Goal: Answer question/provide support

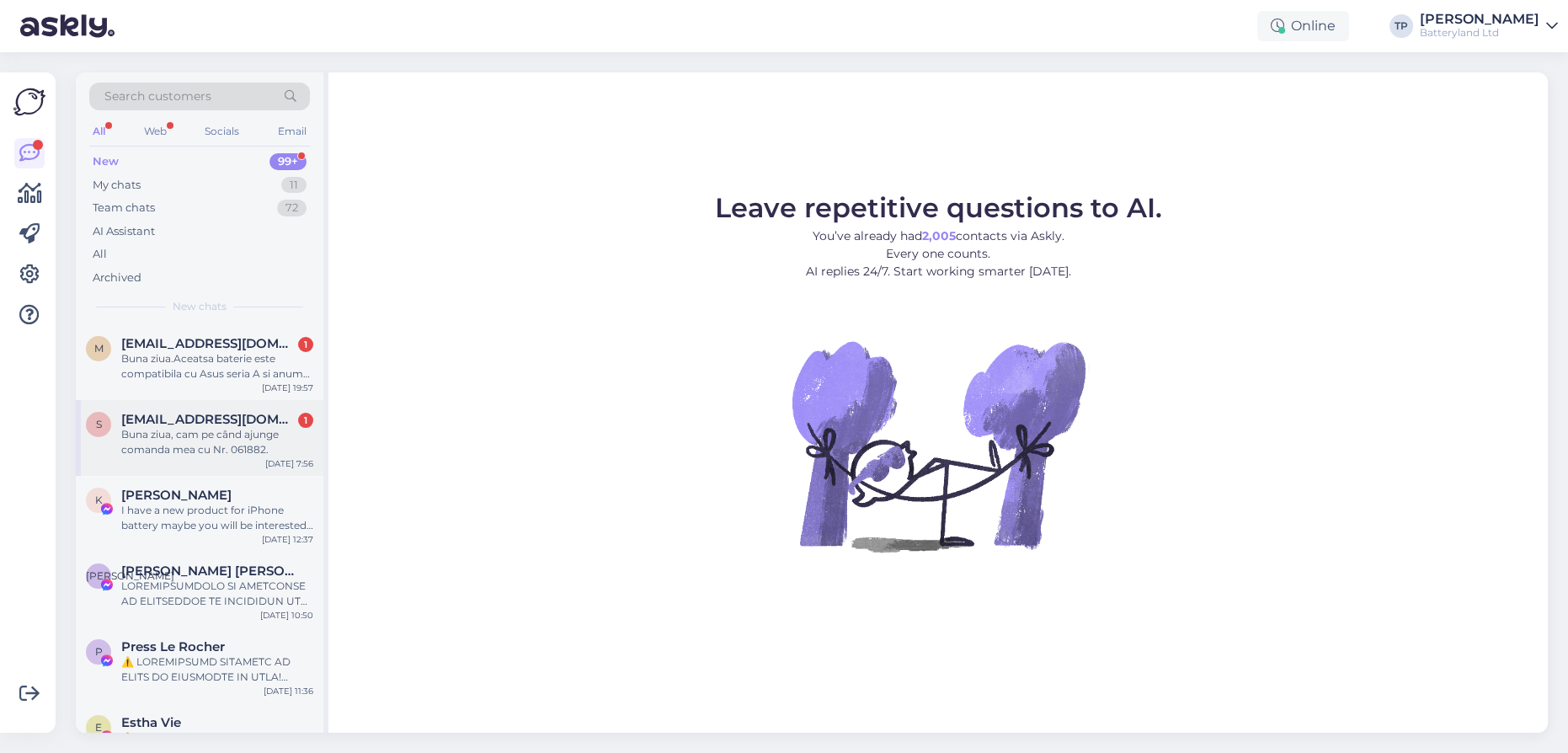
click at [193, 411] on div "[EMAIL_ADDRESS][DOMAIN_NAME] 1 Buna ziua, cam pe când ajunge comanda mea cu Nr.…" at bounding box center [217, 434] width 192 height 46
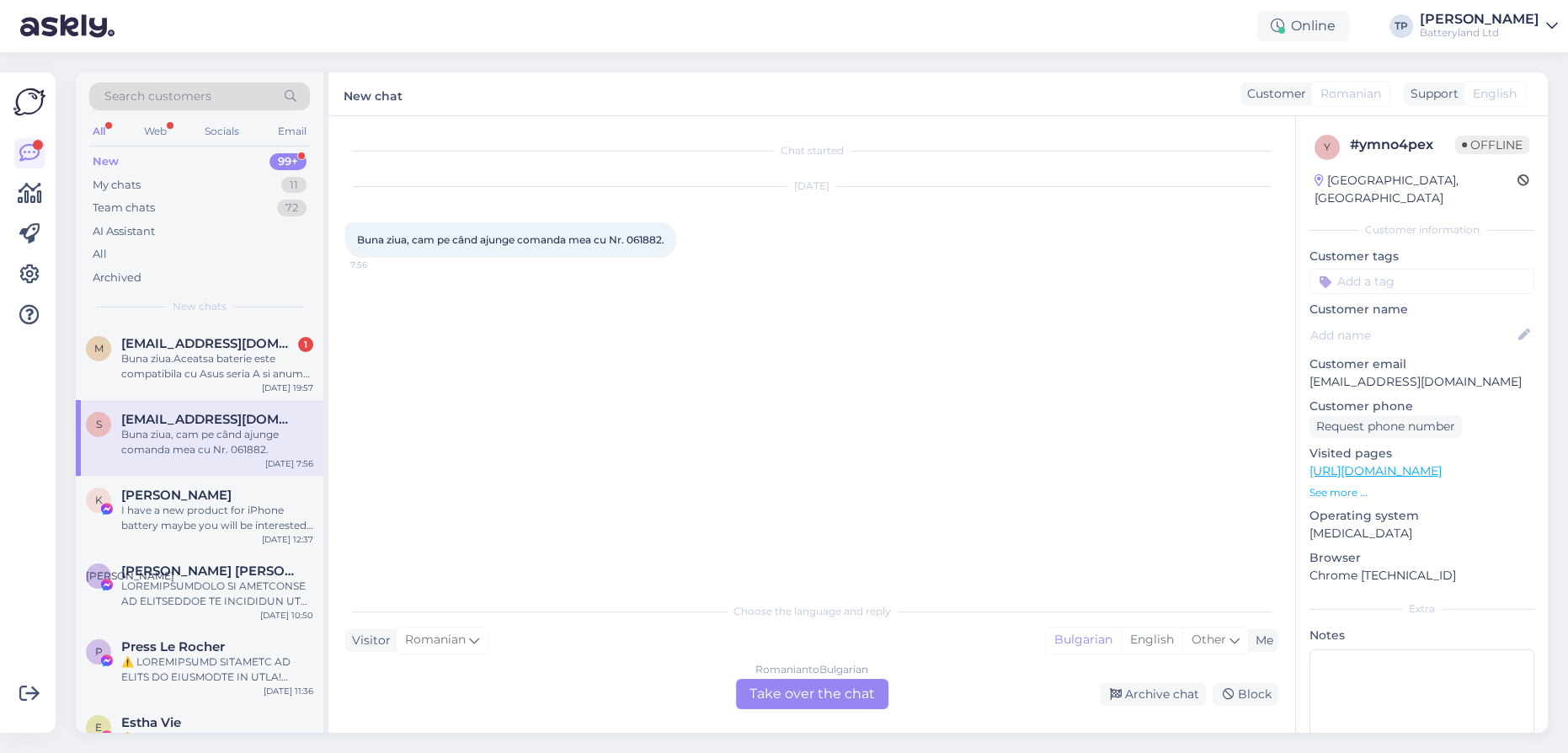
click at [811, 696] on div "Romanian to Bulgarian Take over the chat" at bounding box center [812, 694] width 152 height 30
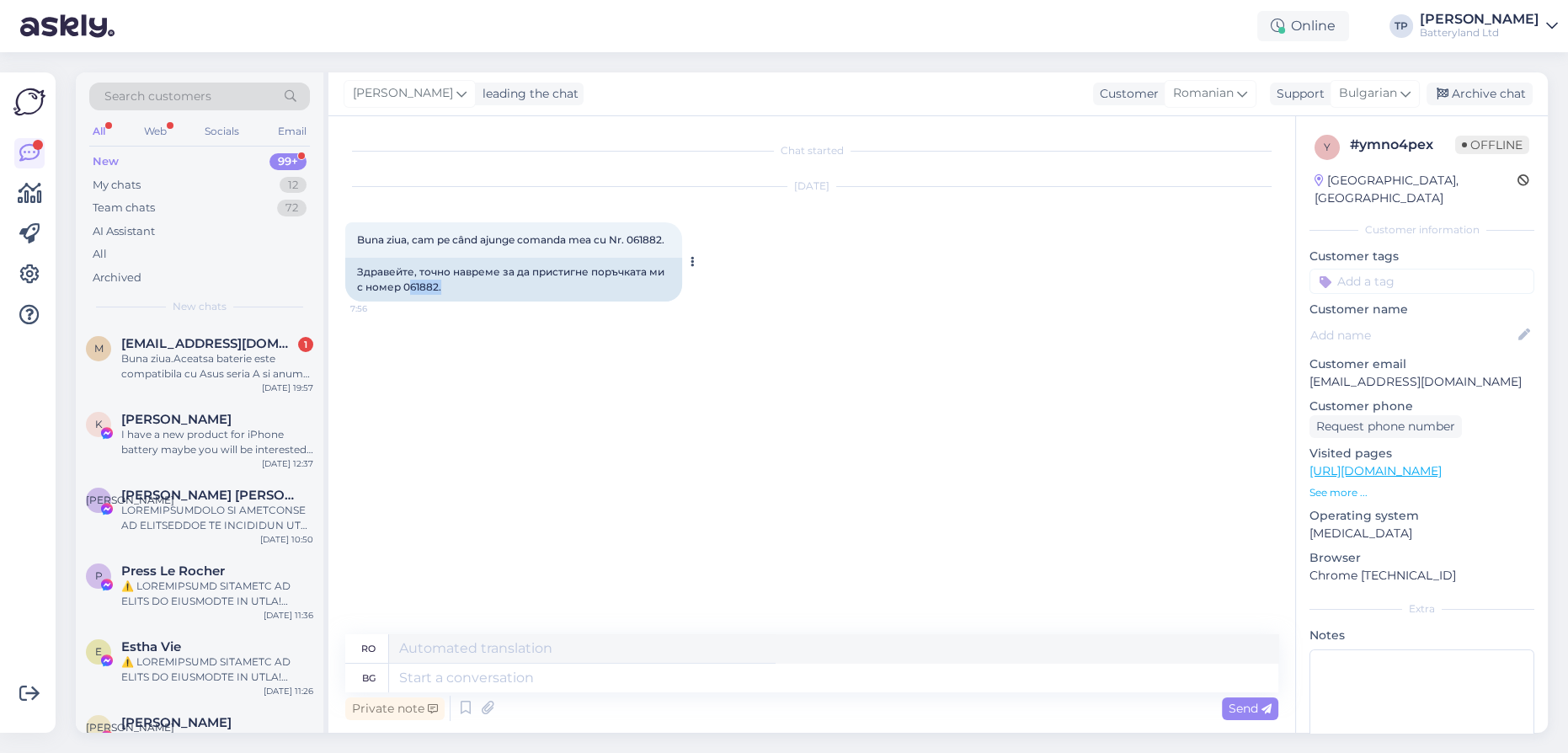
drag, startPoint x: 408, startPoint y: 281, endPoint x: 461, endPoint y: 285, distance: 53.2
click at [461, 285] on div "Здравейте, точно навреме за да пристигне поръчката ми с номер 061882." at bounding box center [514, 280] width 337 height 44
click at [509, 682] on textarea at bounding box center [834, 678] width 889 height 29
type textarea "Z"
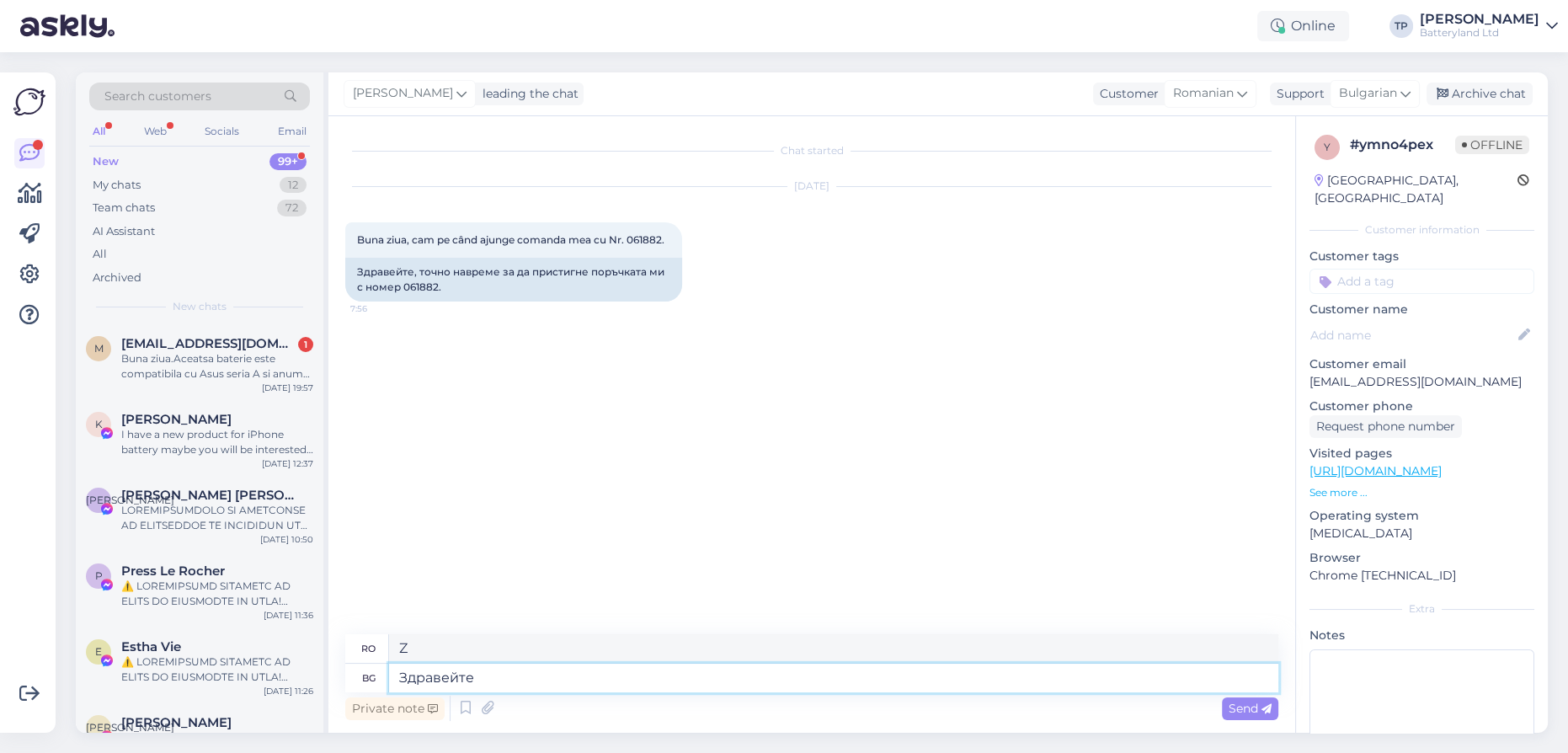
type textarea "Здравейте,"
type textarea "Buna ziua"
type textarea "Здравейте,"
type textarea "Buna ziua,"
type textarea "Здравейте, вси"
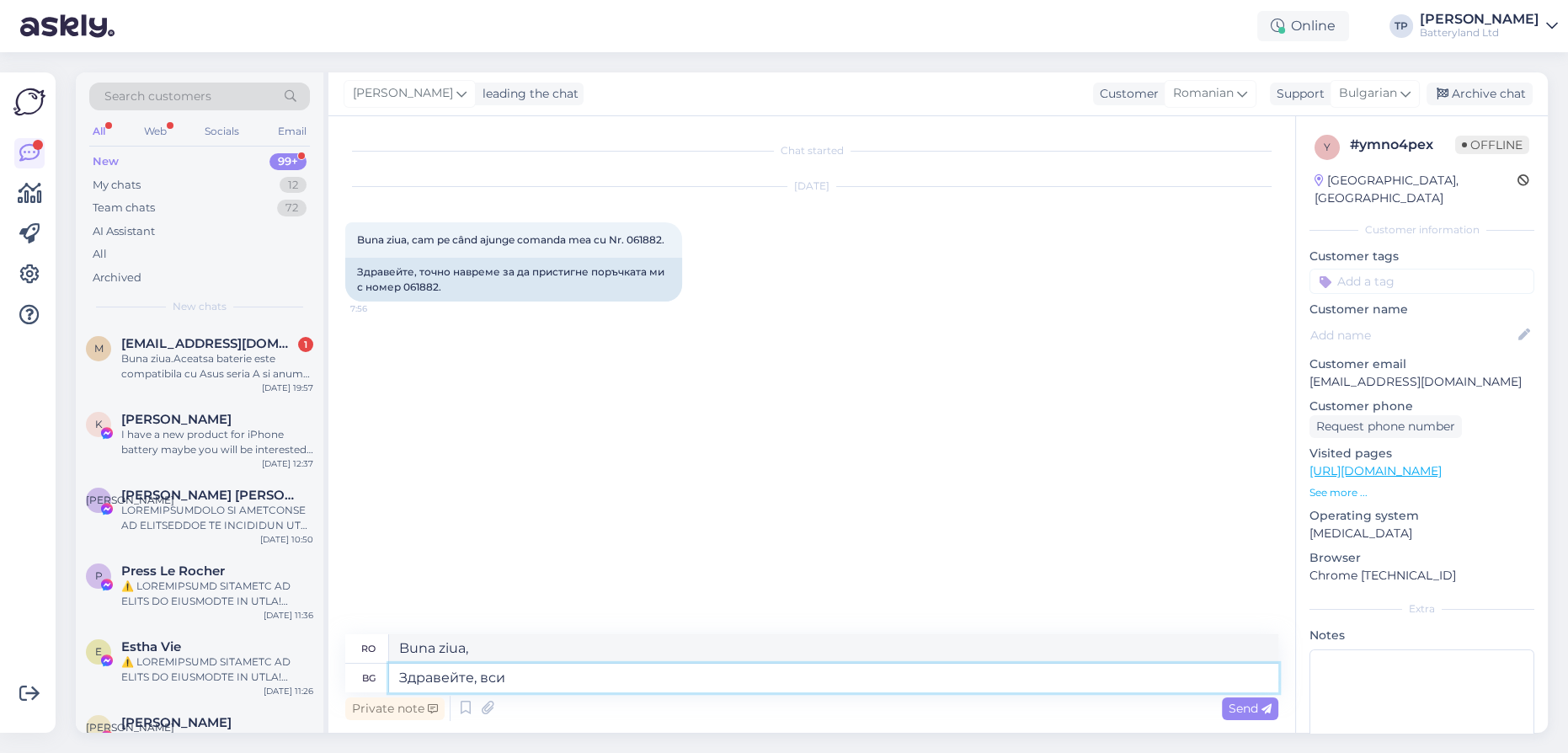
type textarea "Bună ziua tuturor"
type textarea "Здравейте, всичко н"
type textarea "Salut, totul"
type textarea "Здравейте, всичко наред л"
type textarea "Bună ziua, totul este în regulă."
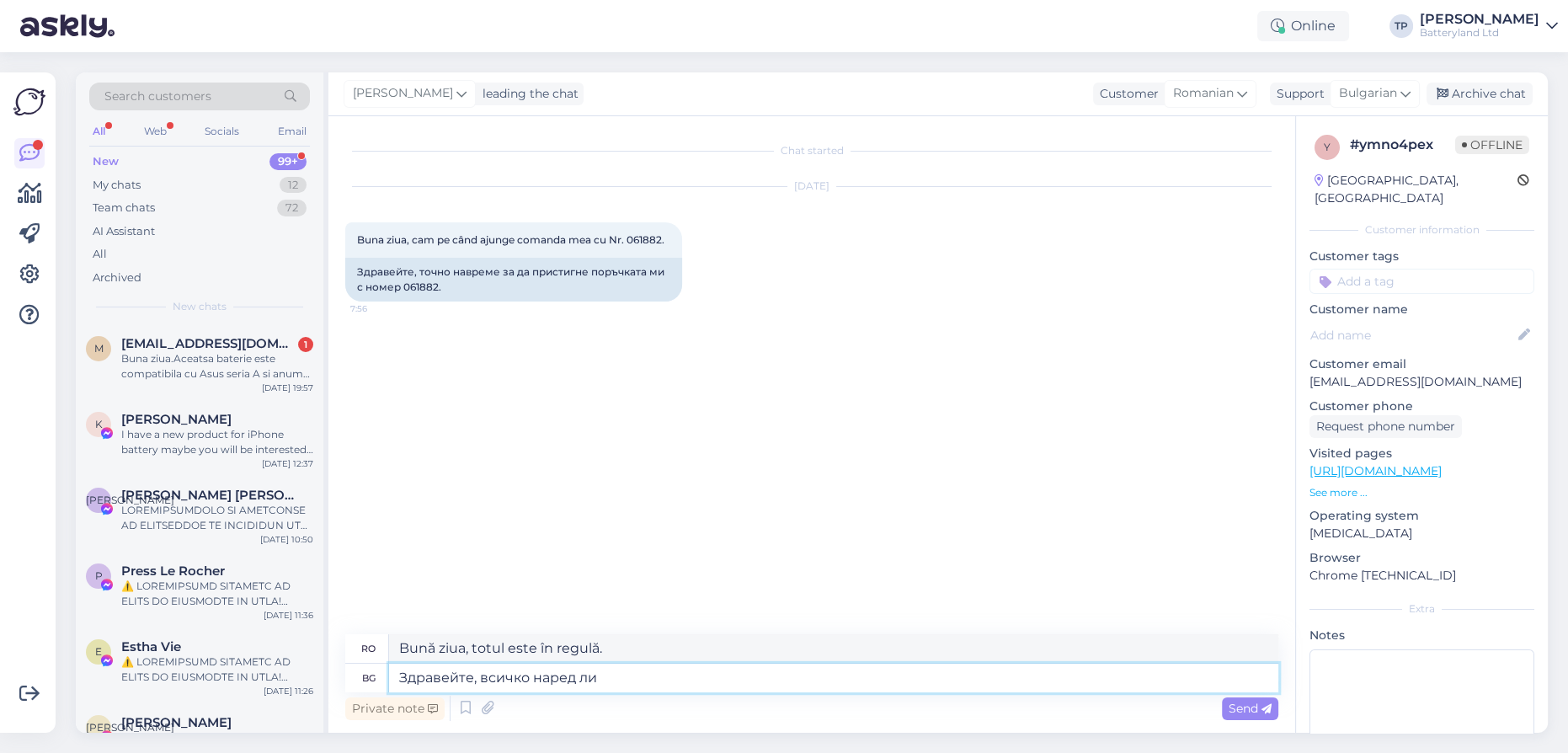
type textarea "Здравейте, всичко наред [PERSON_NAME]"
type textarea "Alo, e totul în regulă?"
type textarea "Здравейте, всичко наред ли е с"
type textarea "Bună ziua, este totul în regulă cu"
type textarea "Здравейте, всичко наред ли е с поръчката?"
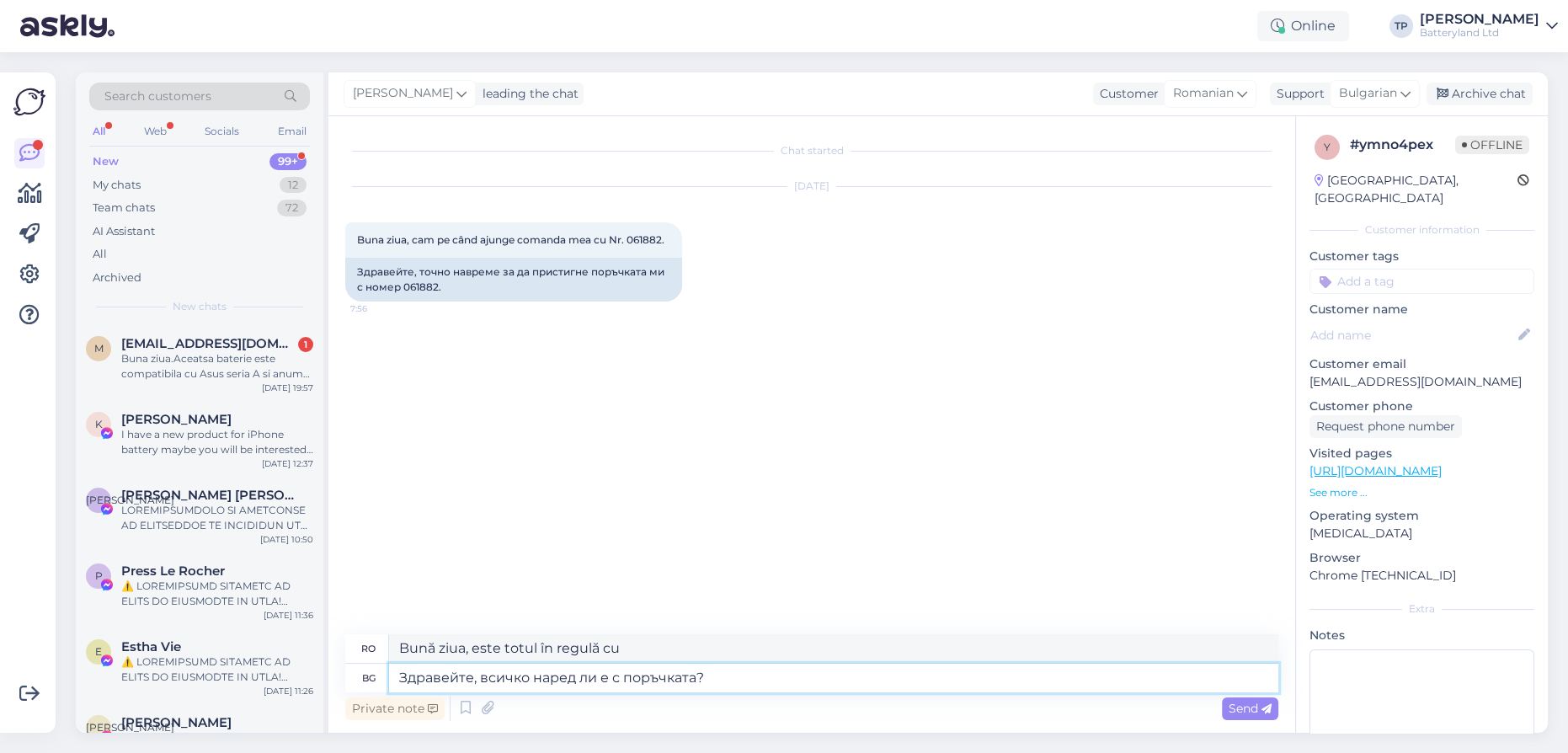
type textarea "Bună ziua, este totul în regulă cu comanda?"
type textarea "Здравейте, всичко наред ли е с поръчката?"
click at [208, 339] on span "[EMAIL_ADDRESS][DOMAIN_NAME]" at bounding box center [208, 344] width 175 height 15
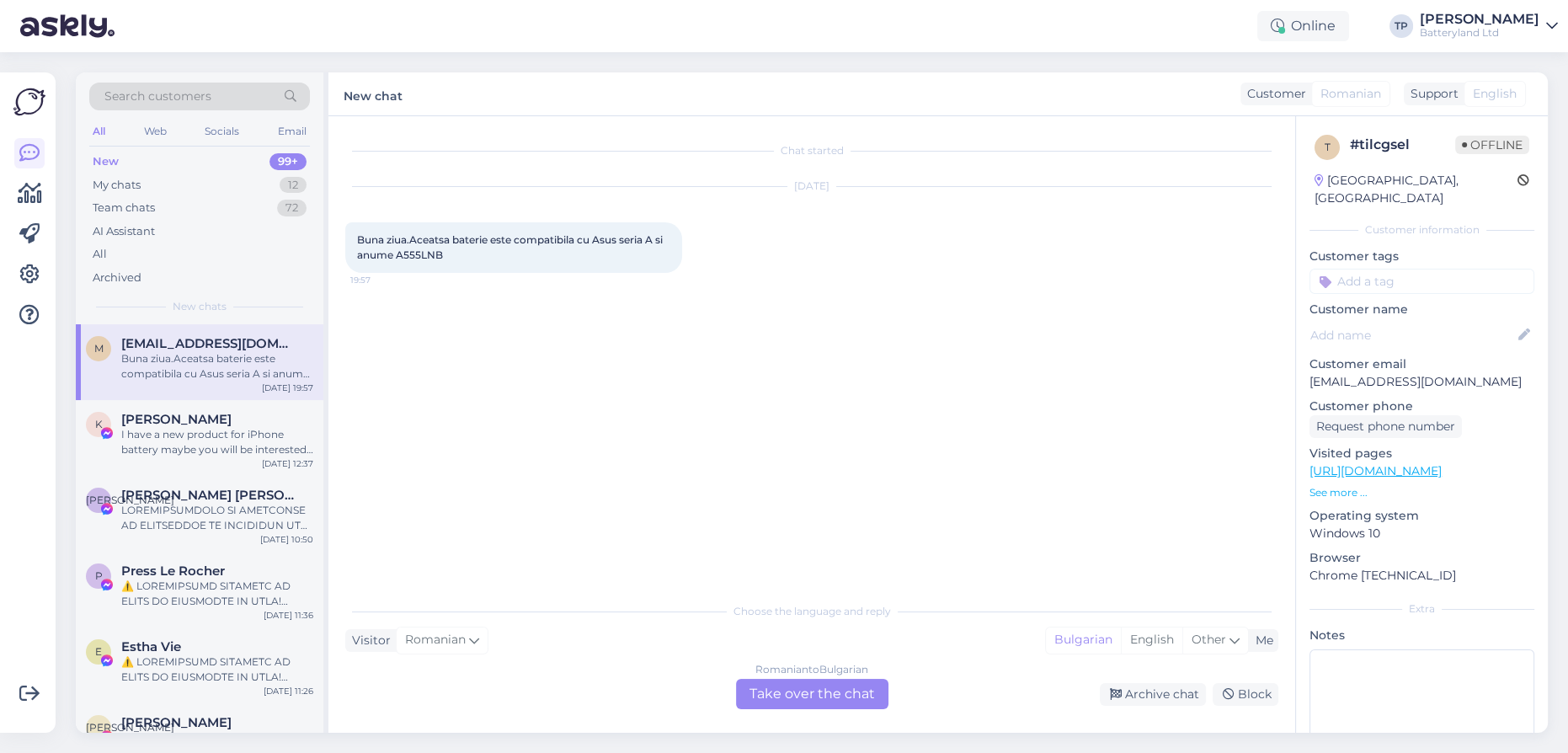
click at [819, 703] on div "Romanian to Bulgarian Take over the chat" at bounding box center [812, 694] width 152 height 30
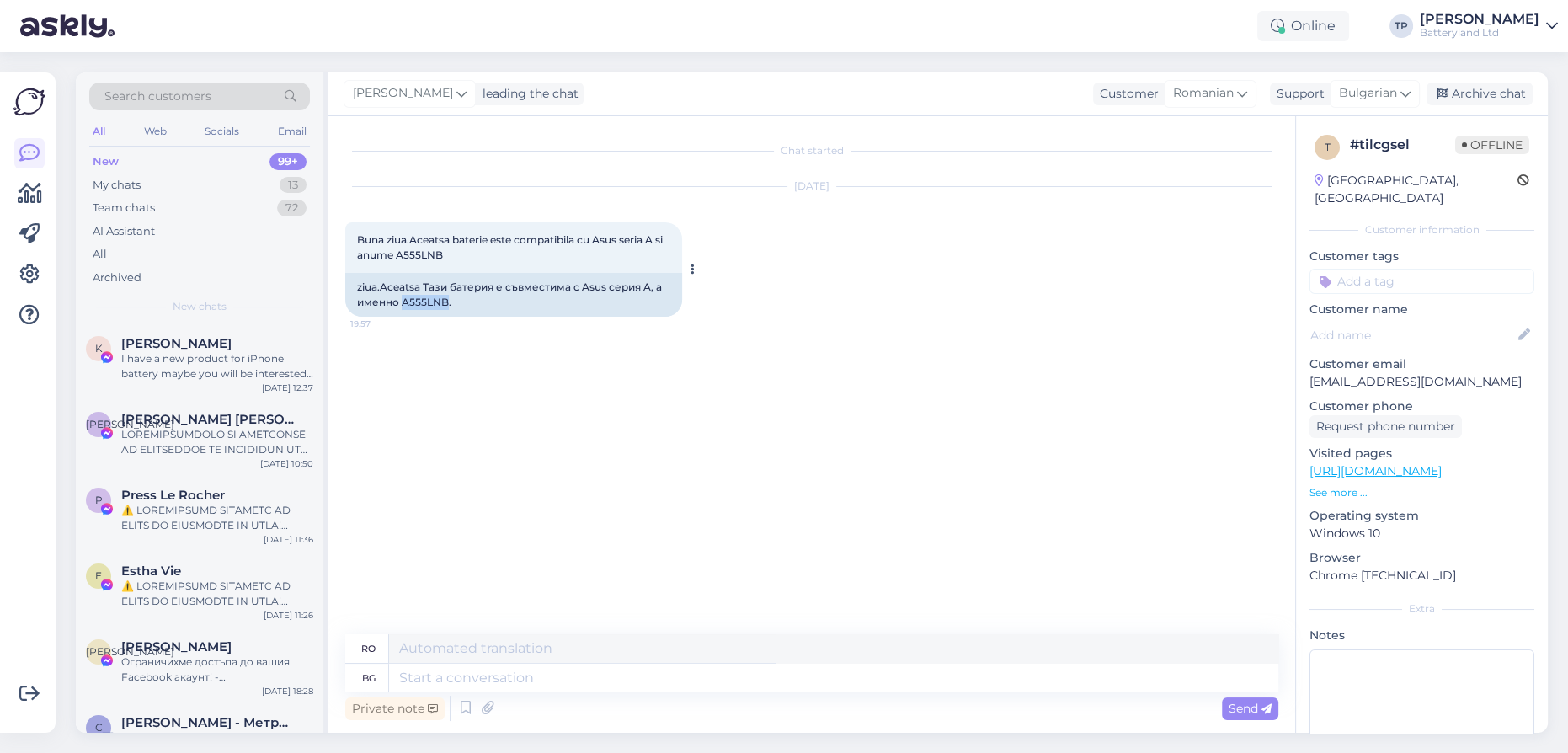
drag, startPoint x: 402, startPoint y: 302, endPoint x: 445, endPoint y: 295, distance: 43.6
click at [445, 295] on div "ziua.Aceatsa Тази батерия е съвместима с Asus серия A, а именно A555LNB." at bounding box center [514, 295] width 337 height 44
copy div "A555LNB"
click at [1340, 463] on link "[URL][DOMAIN_NAME]" at bounding box center [1375, 470] width 132 height 15
click at [471, 676] on textarea at bounding box center [834, 678] width 889 height 29
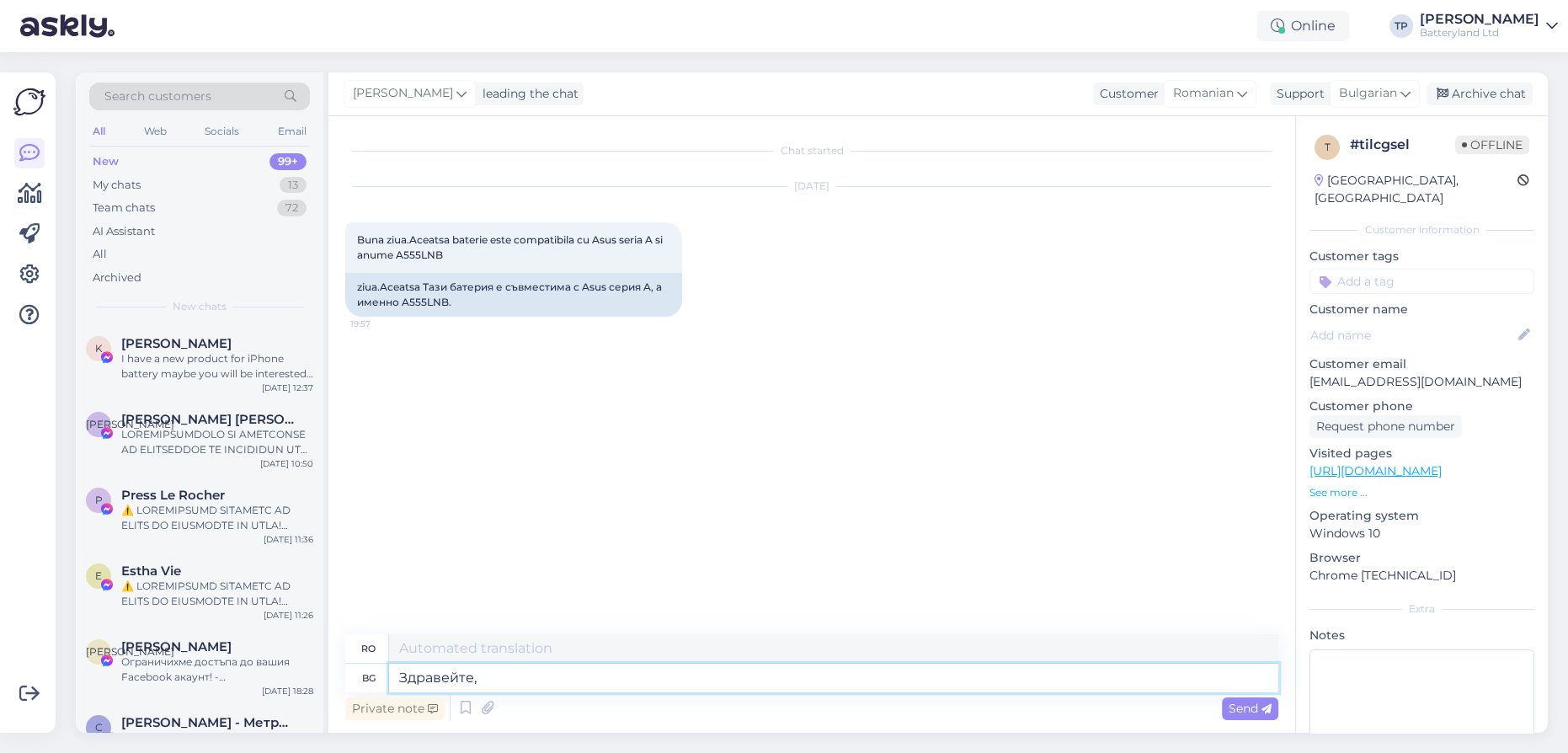
type textarea "Здравейте,"
type textarea "Buna ziua,"
type textarea "Здравейте, изглежда с"
type textarea "Salut, se pare că"
type textarea "Здравейте, изглежда съвместима"
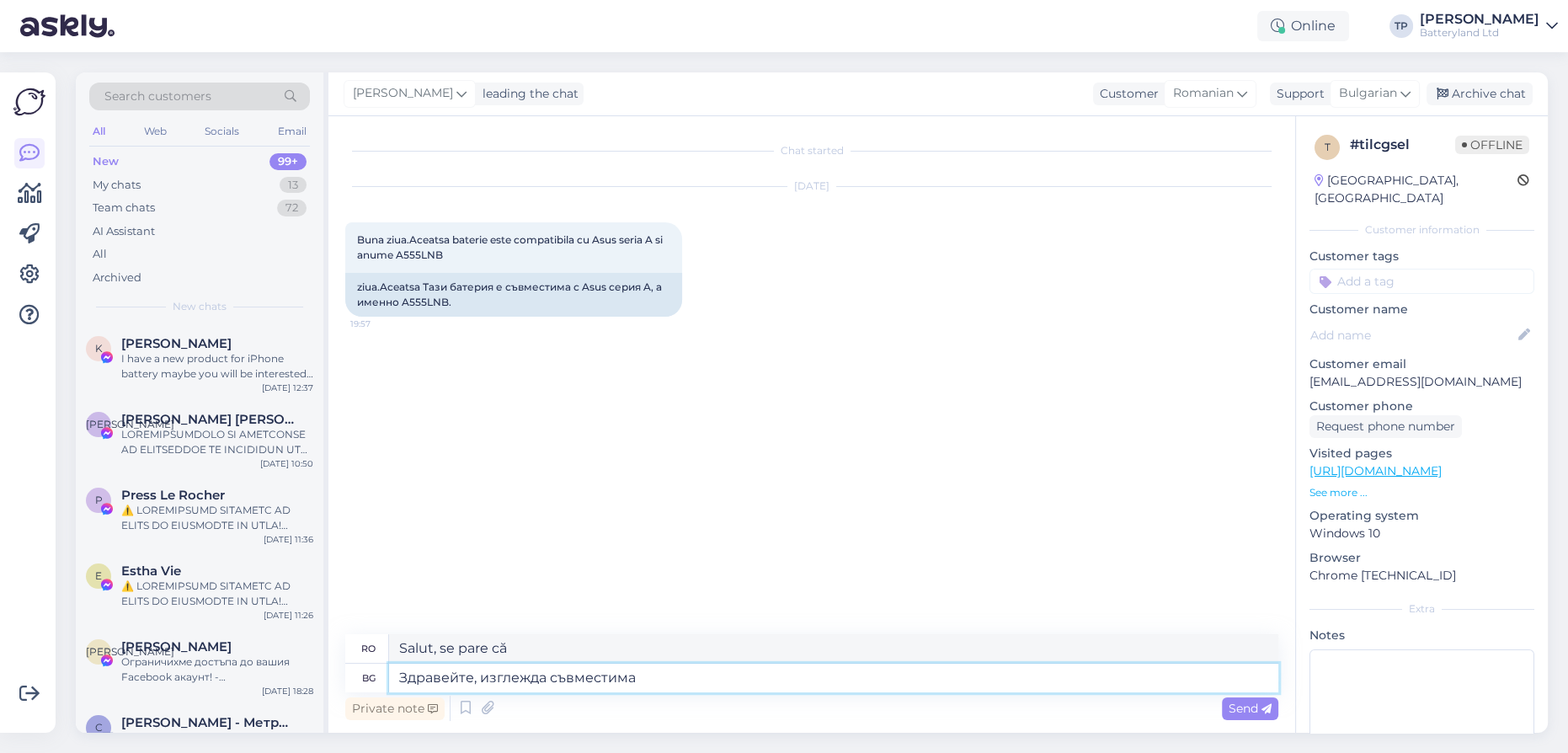
type textarea "Salut, pare compatibil."
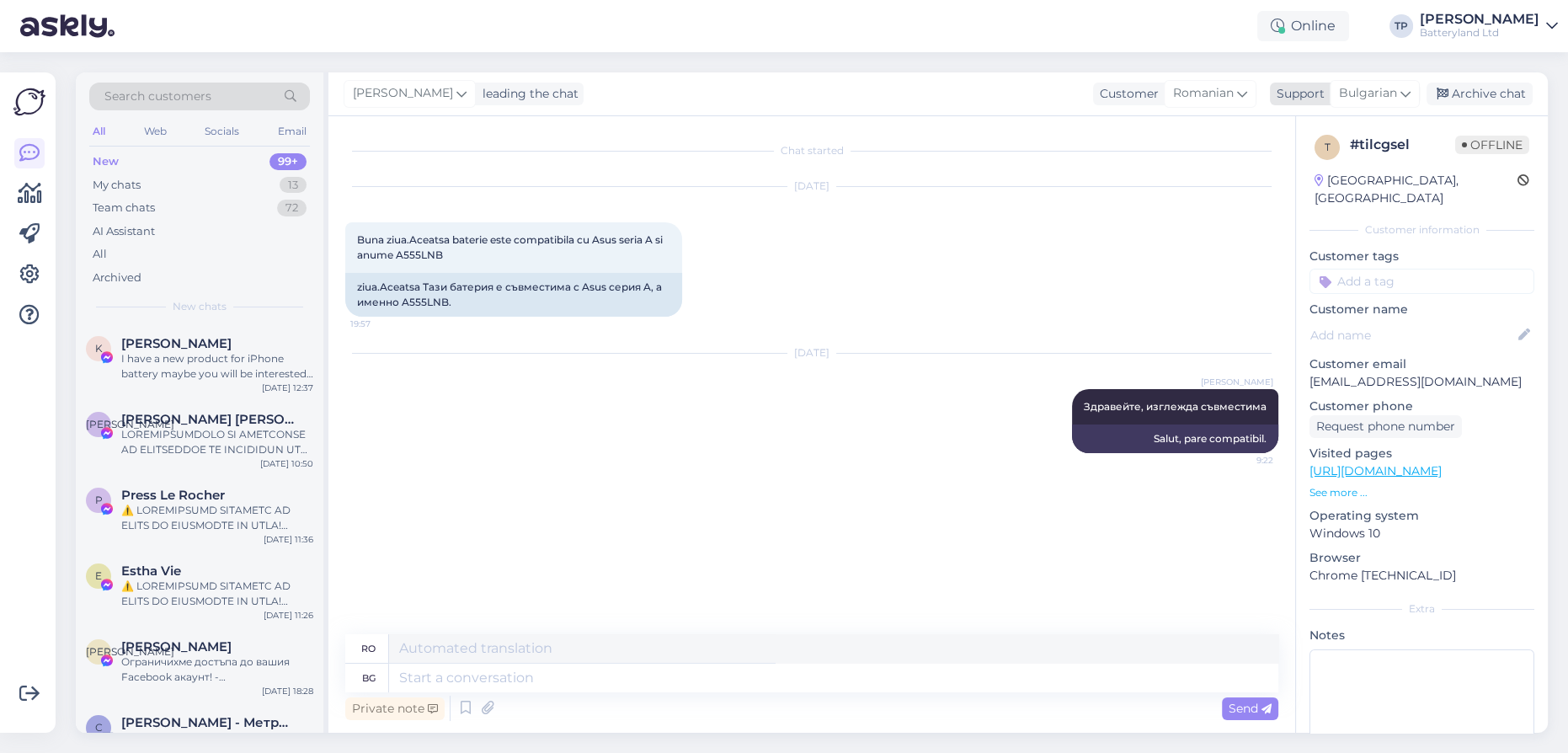
click at [1386, 95] on span "Bulgarian" at bounding box center [1367, 92] width 58 height 18
type input "en"
click at [1295, 165] on link "English" at bounding box center [1344, 168] width 186 height 27
click at [512, 687] on textarea at bounding box center [834, 678] width 889 height 29
